Goal: Task Accomplishment & Management: Manage account settings

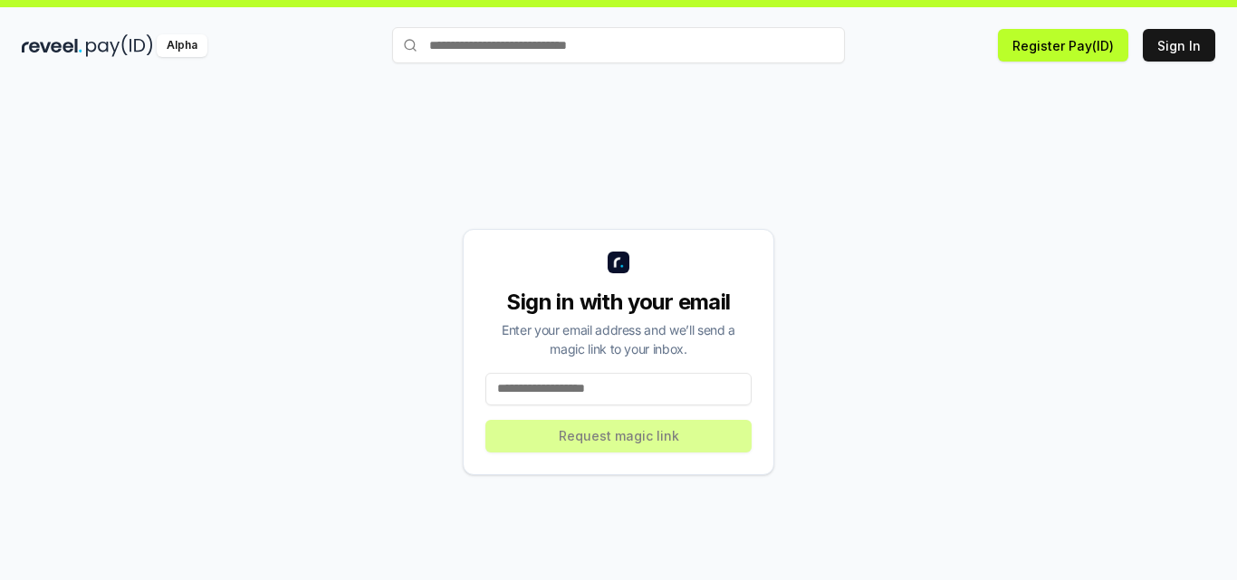
scroll to position [52, 0]
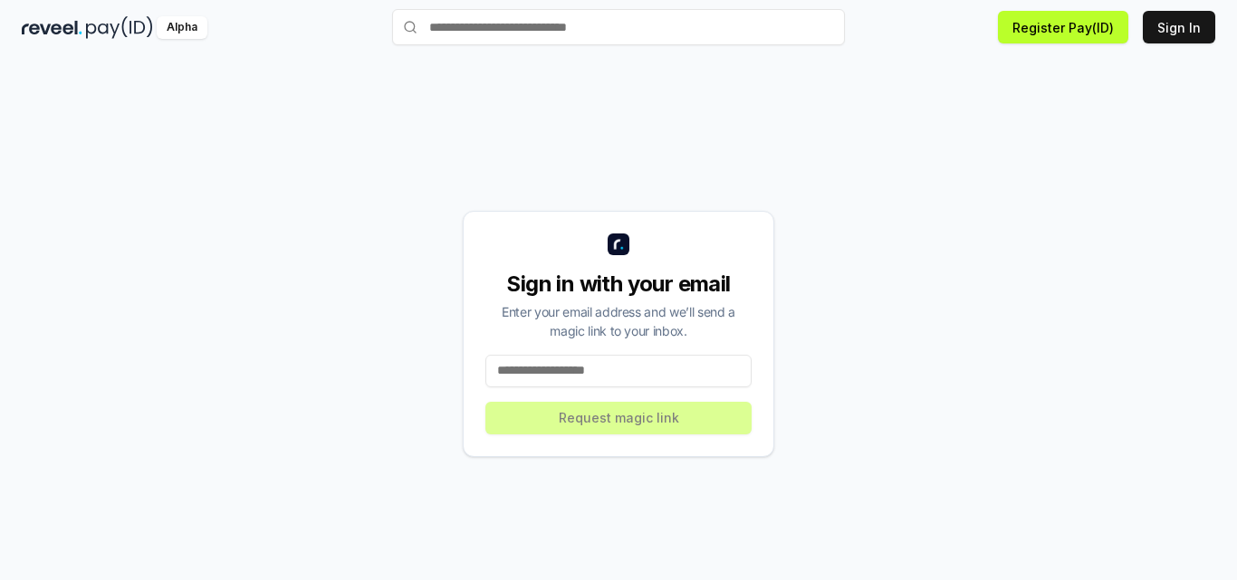
click at [624, 362] on input at bounding box center [618, 371] width 266 height 33
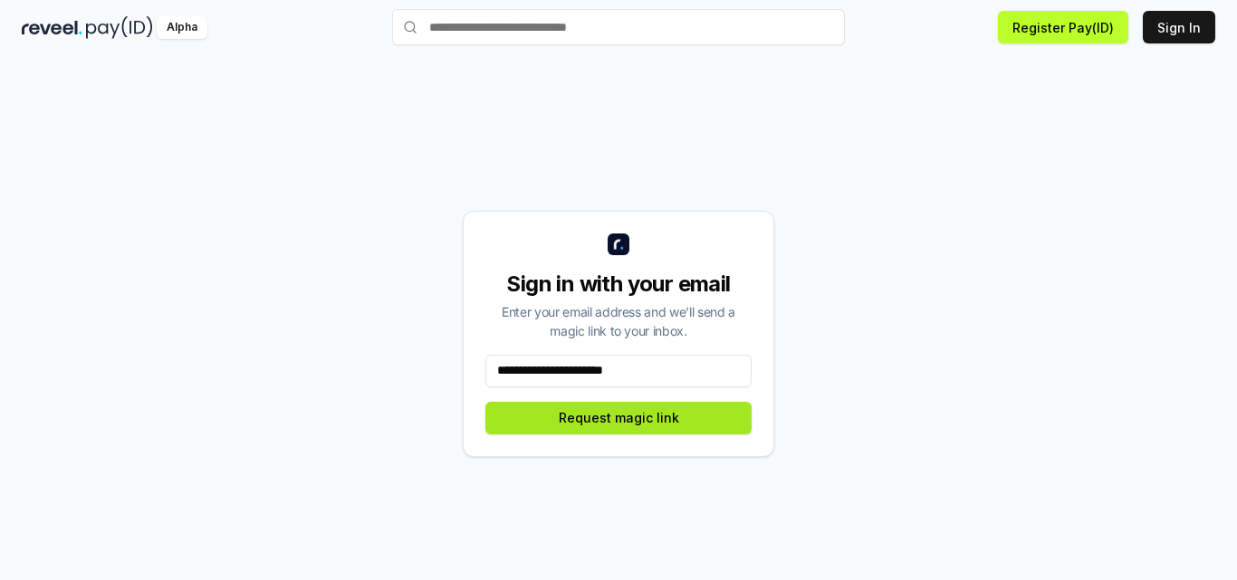
type input "**********"
click at [592, 424] on button "Request magic link" at bounding box center [618, 418] width 266 height 33
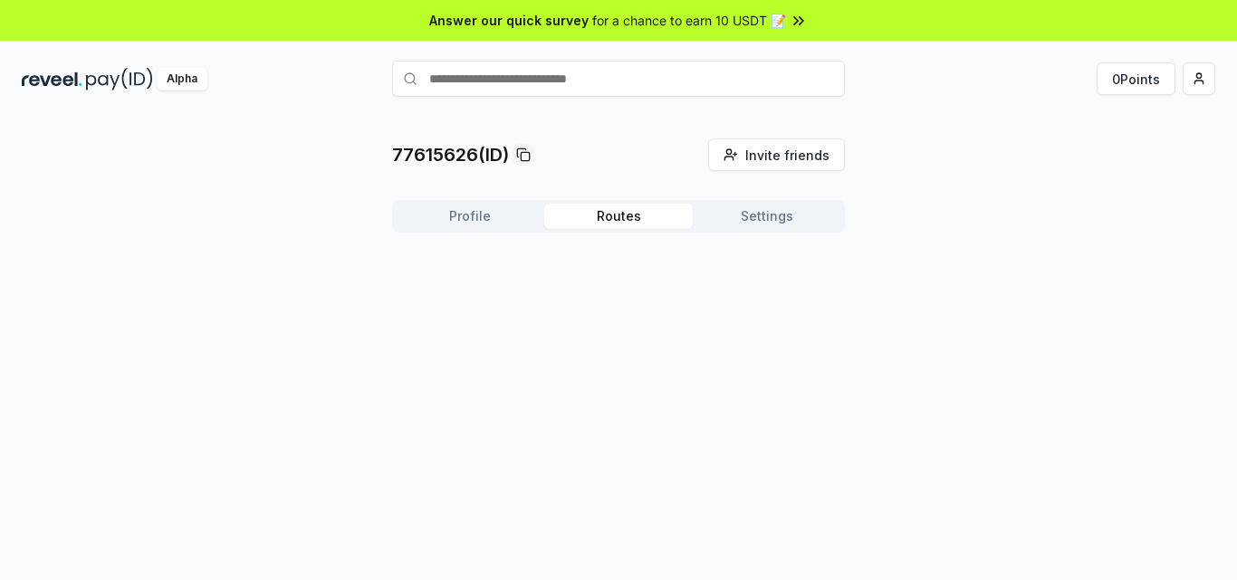
click at [635, 226] on button "Routes" at bounding box center [618, 216] width 148 height 25
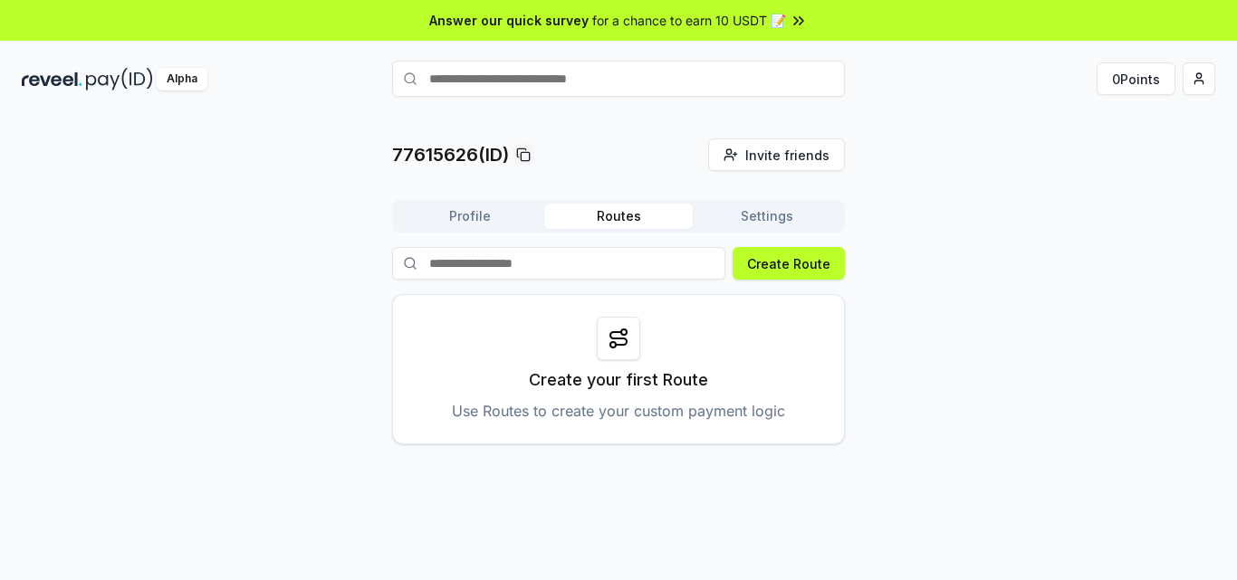
click at [770, 211] on button "Settings" at bounding box center [767, 216] width 148 height 25
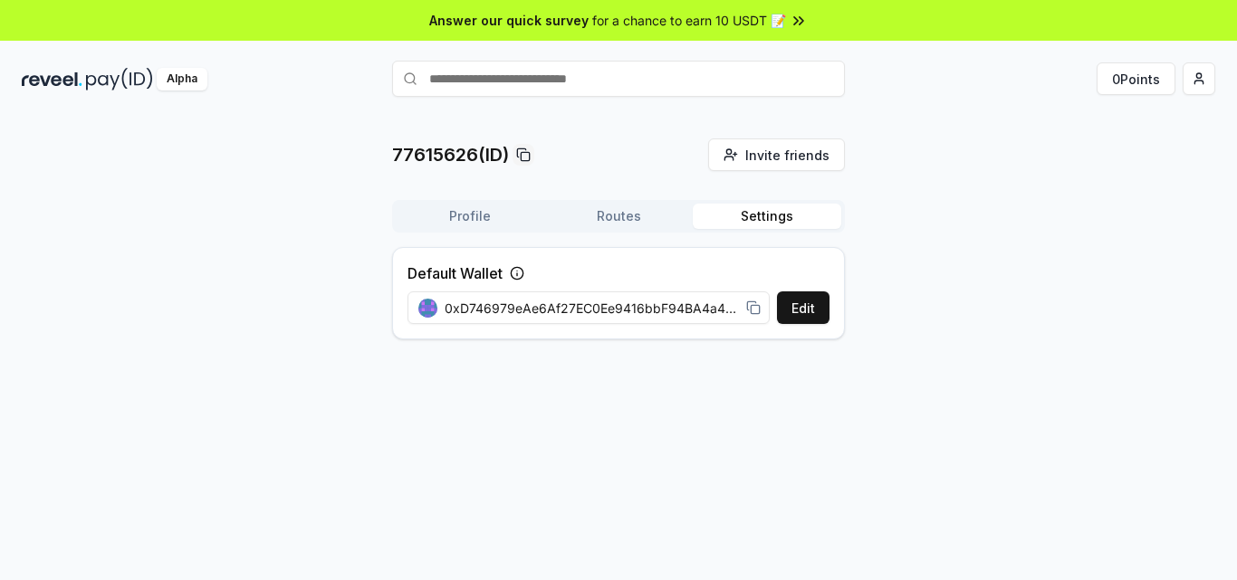
click at [466, 212] on button "Profile" at bounding box center [470, 216] width 148 height 25
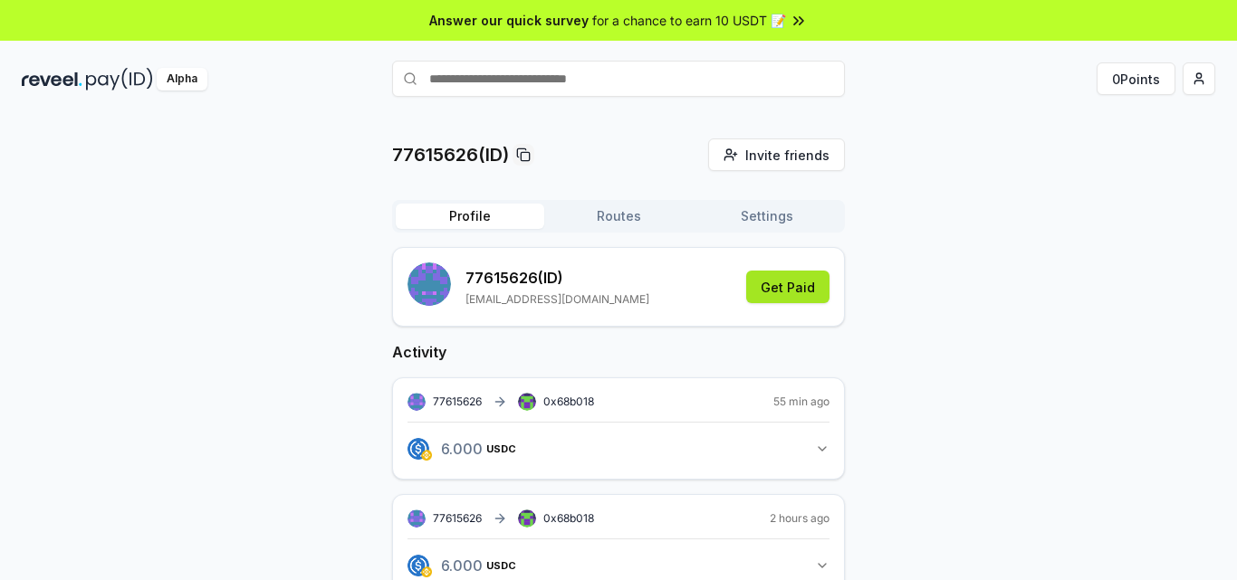
click at [770, 295] on button "Get Paid" at bounding box center [787, 287] width 83 height 33
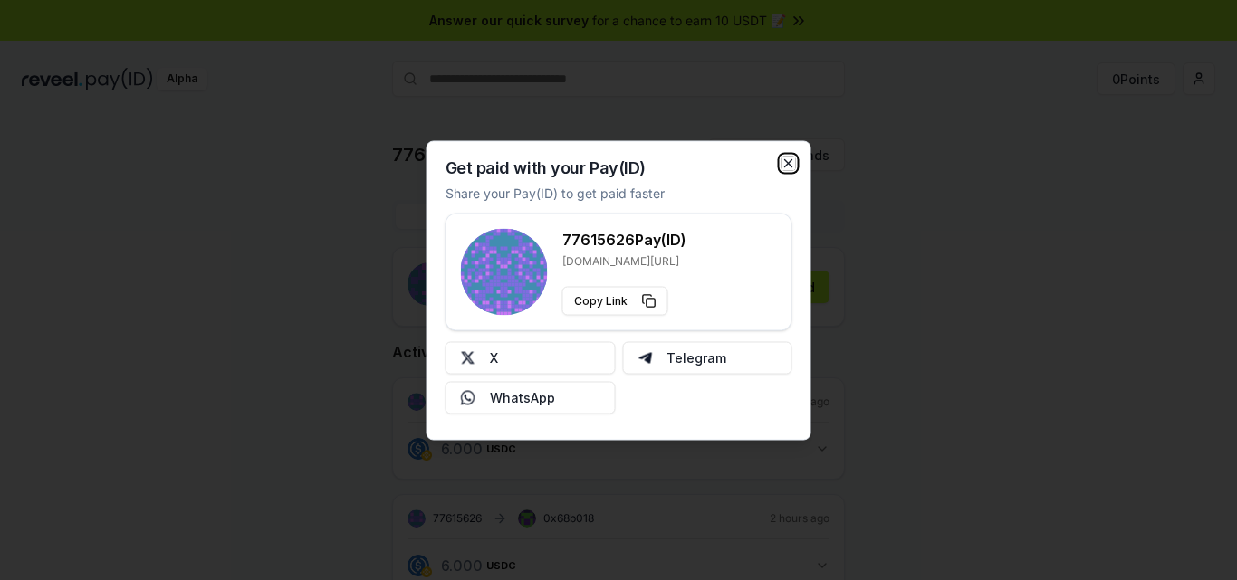
click at [788, 165] on icon "button" at bounding box center [788, 163] width 14 height 14
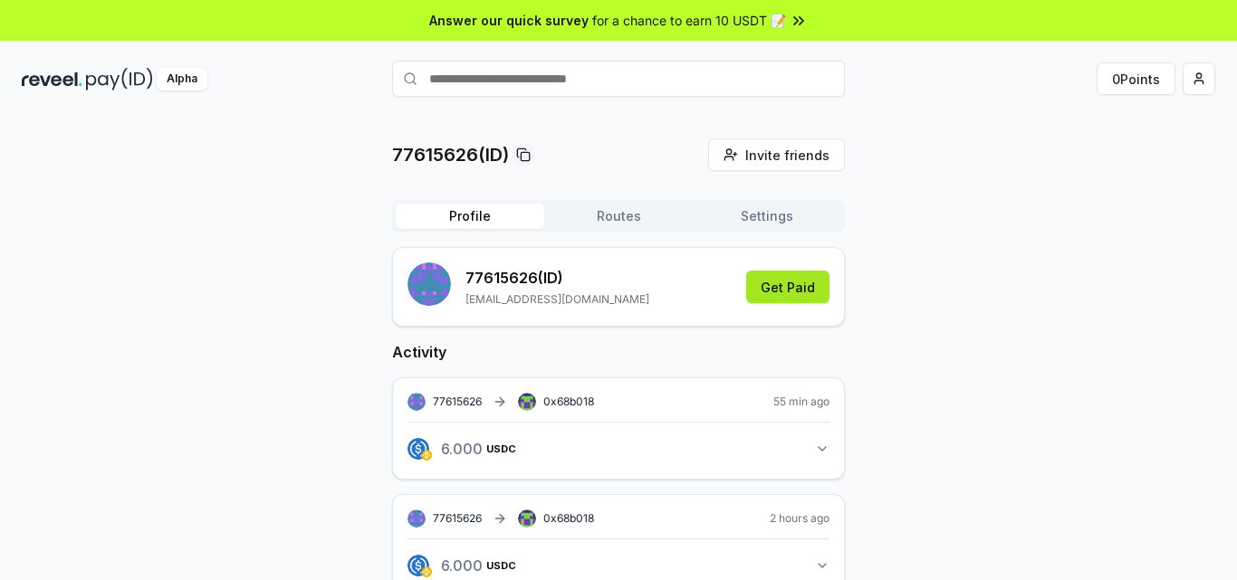
click at [775, 292] on button "Get Paid" at bounding box center [787, 287] width 83 height 33
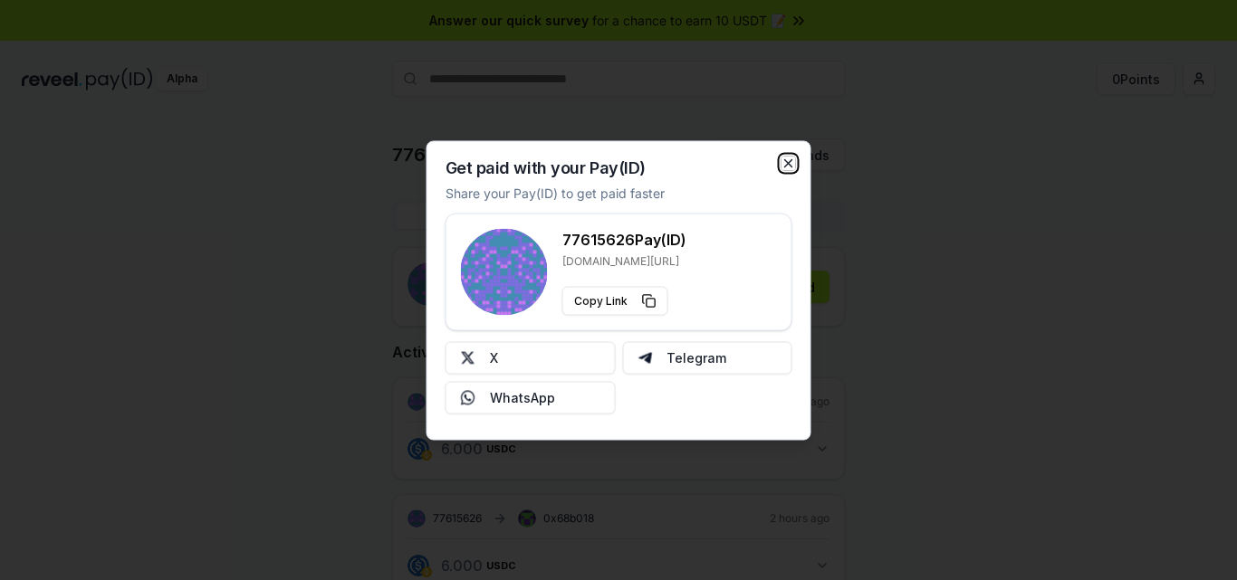
click at [786, 160] on icon "button" at bounding box center [788, 162] width 7 height 7
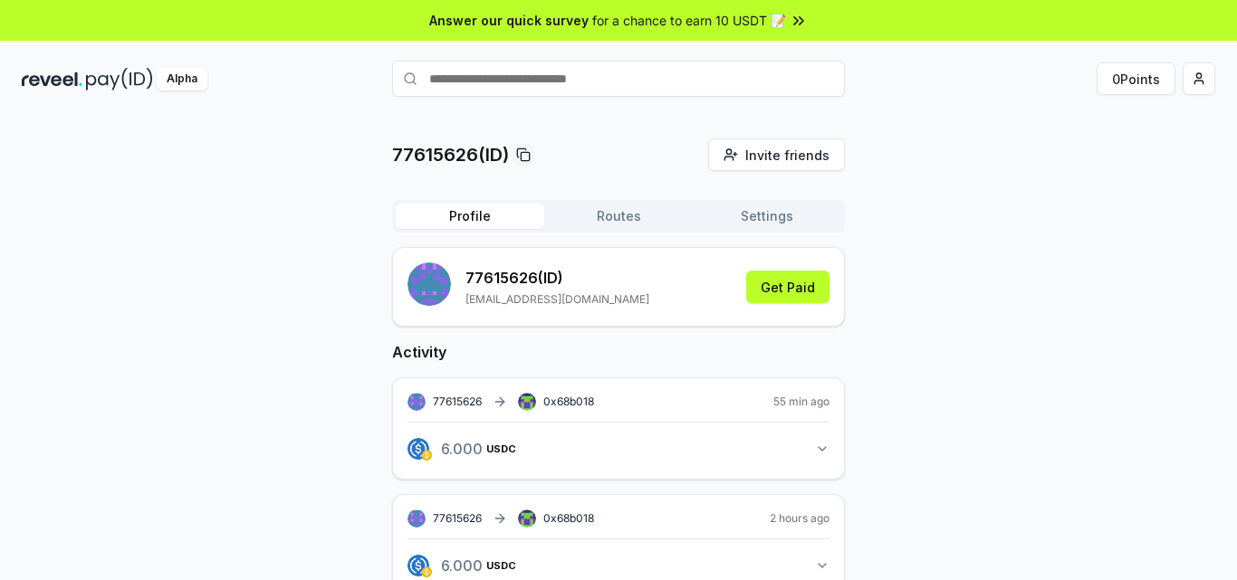
click at [767, 18] on span "for a chance to earn 10 USDT 📝" at bounding box center [689, 20] width 194 height 19
click at [587, 211] on button "Routes" at bounding box center [618, 216] width 148 height 25
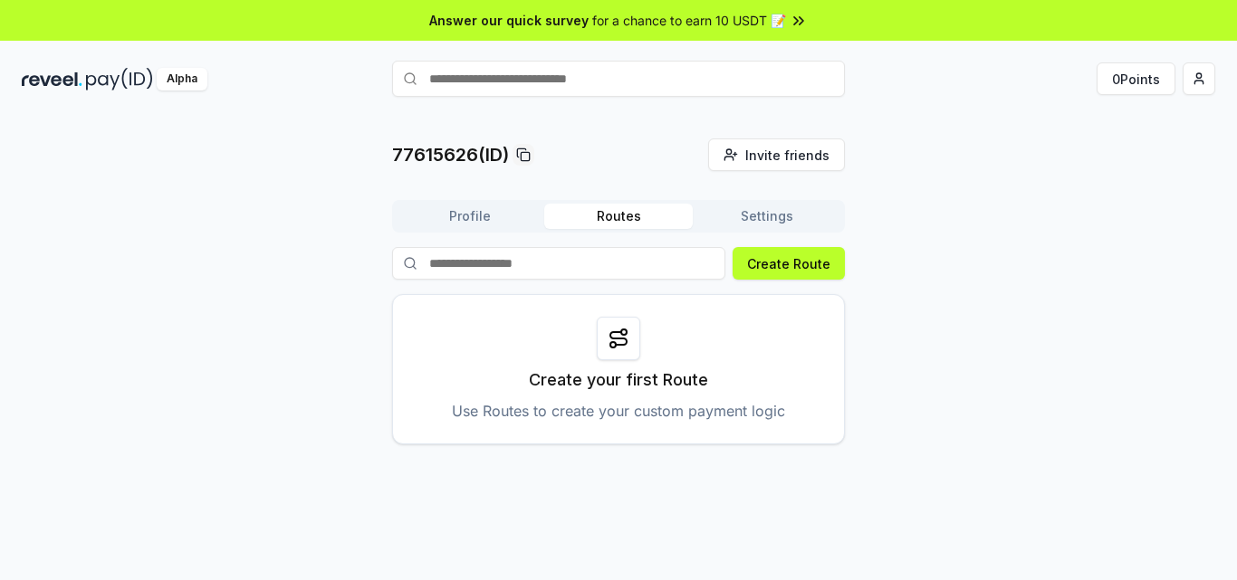
click at [609, 342] on icon at bounding box center [618, 339] width 22 height 22
click at [636, 417] on p "Use Routes to create your custom payment logic" at bounding box center [618, 411] width 333 height 22
click at [779, 207] on button "Settings" at bounding box center [767, 216] width 148 height 25
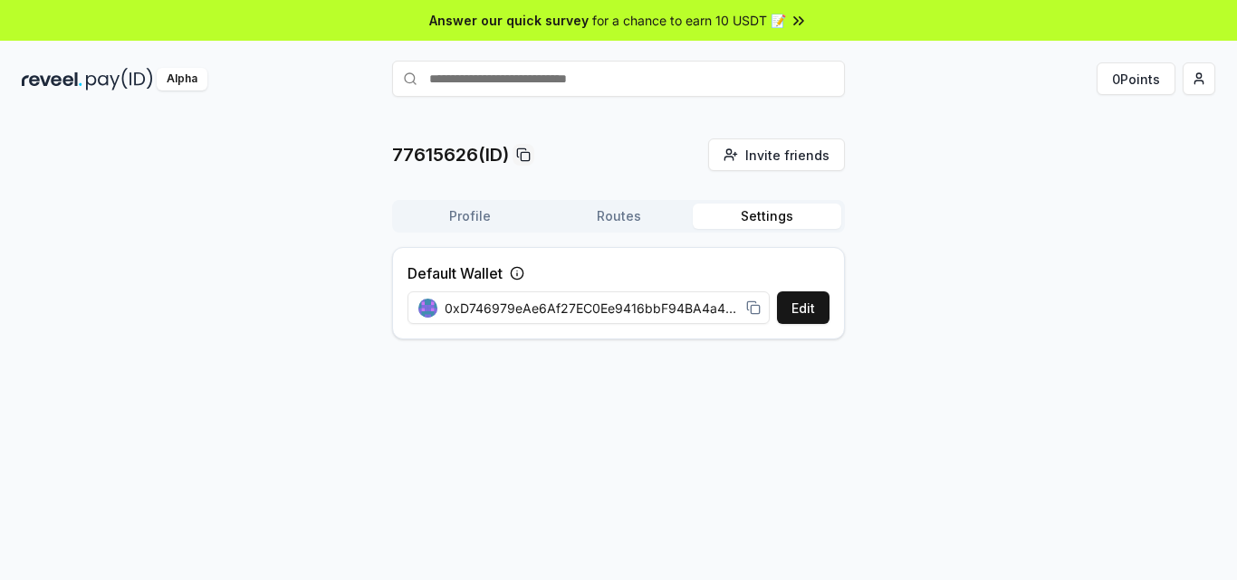
click at [488, 215] on button "Profile" at bounding box center [470, 216] width 148 height 25
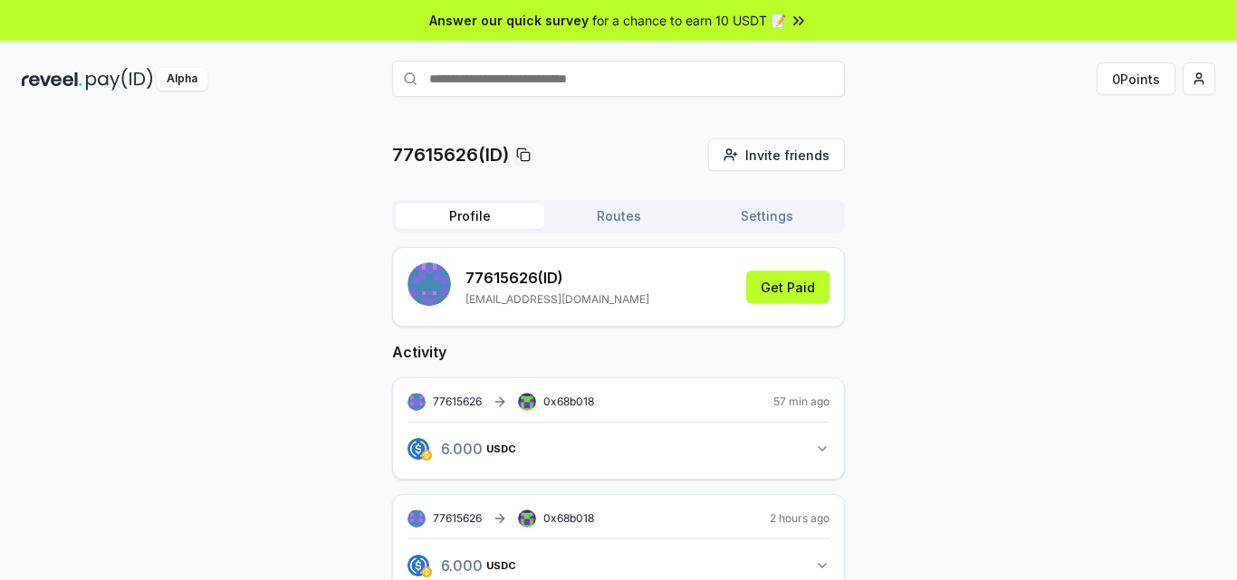
click at [177, 87] on div "Alpha" at bounding box center [182, 79] width 51 height 23
click at [1160, 88] on button "0 Points" at bounding box center [1135, 78] width 79 height 33
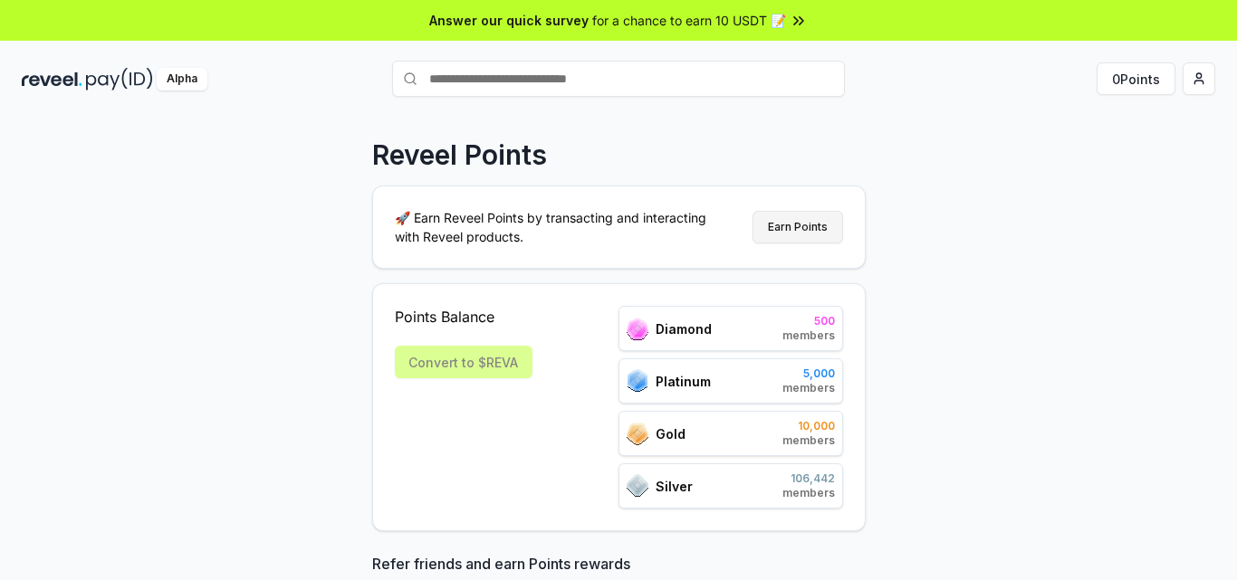
click at [800, 231] on button "Earn Points" at bounding box center [797, 227] width 91 height 33
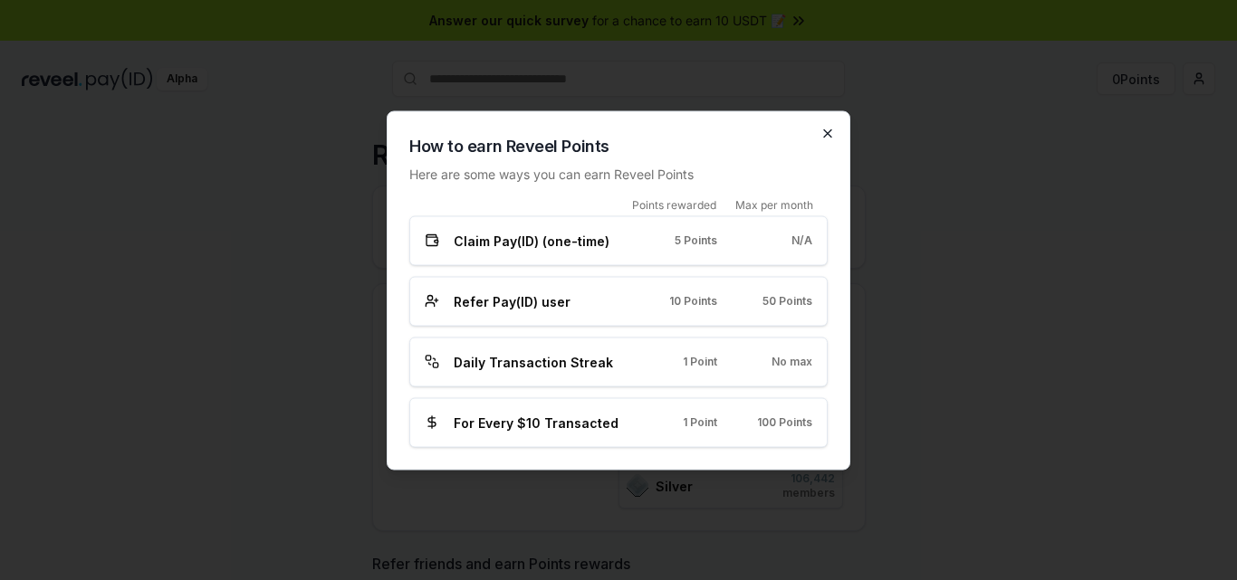
click at [829, 135] on icon "button" at bounding box center [827, 132] width 7 height 7
